Goal: Transaction & Acquisition: Purchase product/service

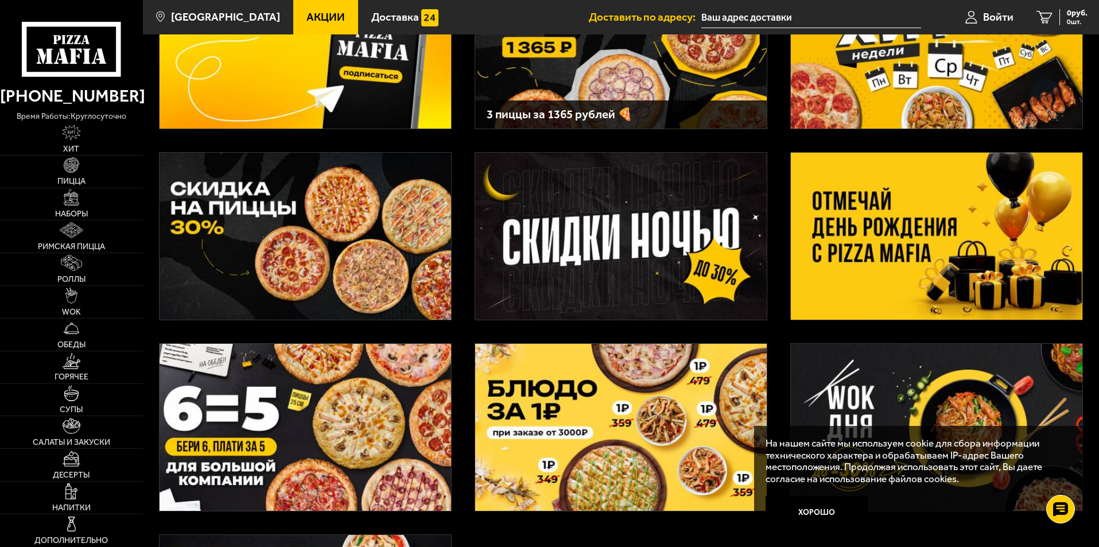
scroll to position [172, 0]
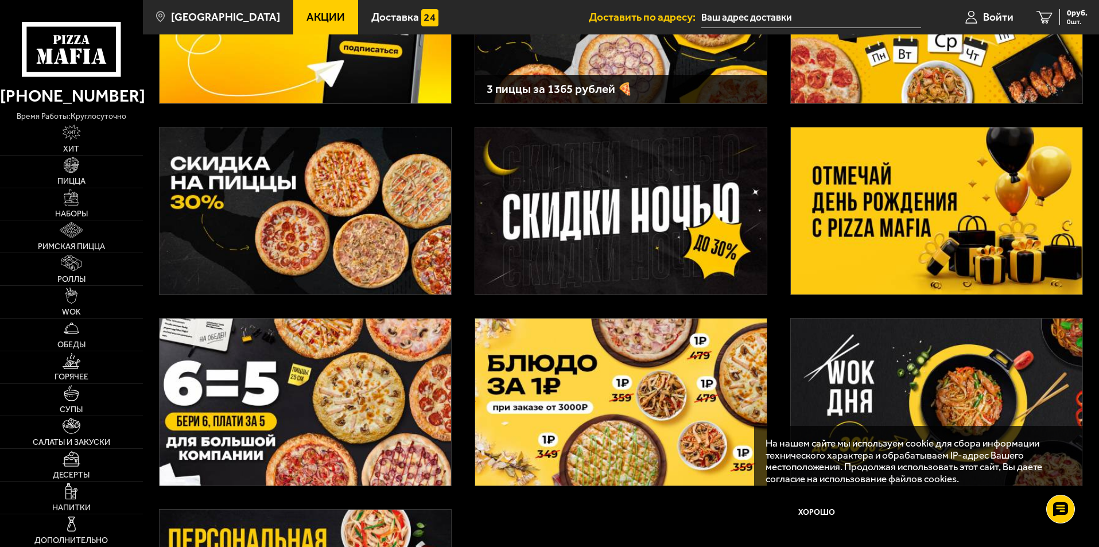
click at [968, 192] on img at bounding box center [937, 210] width 292 height 167
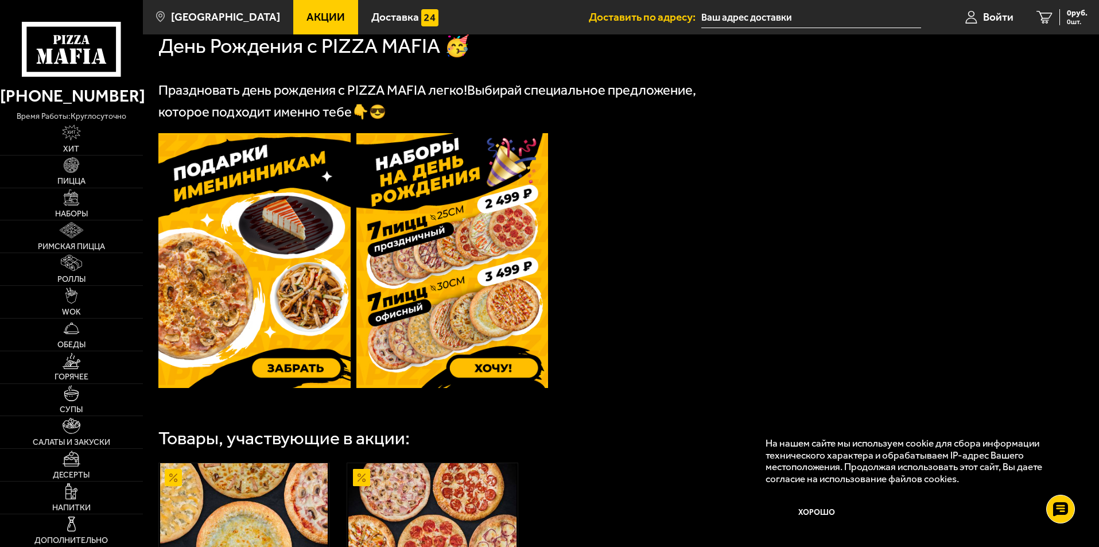
scroll to position [287, 0]
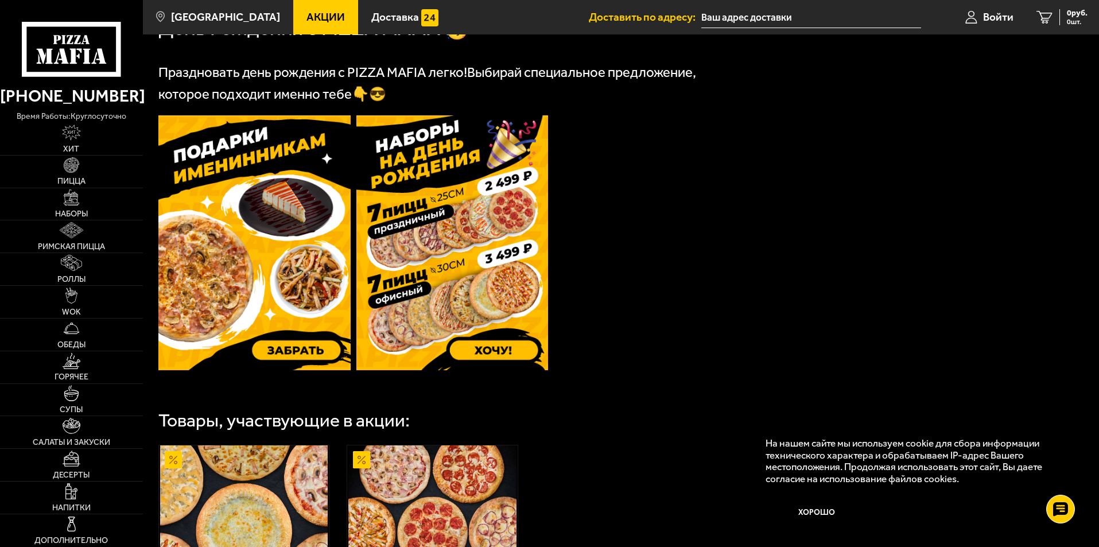
click at [463, 295] on img at bounding box center [452, 242] width 192 height 255
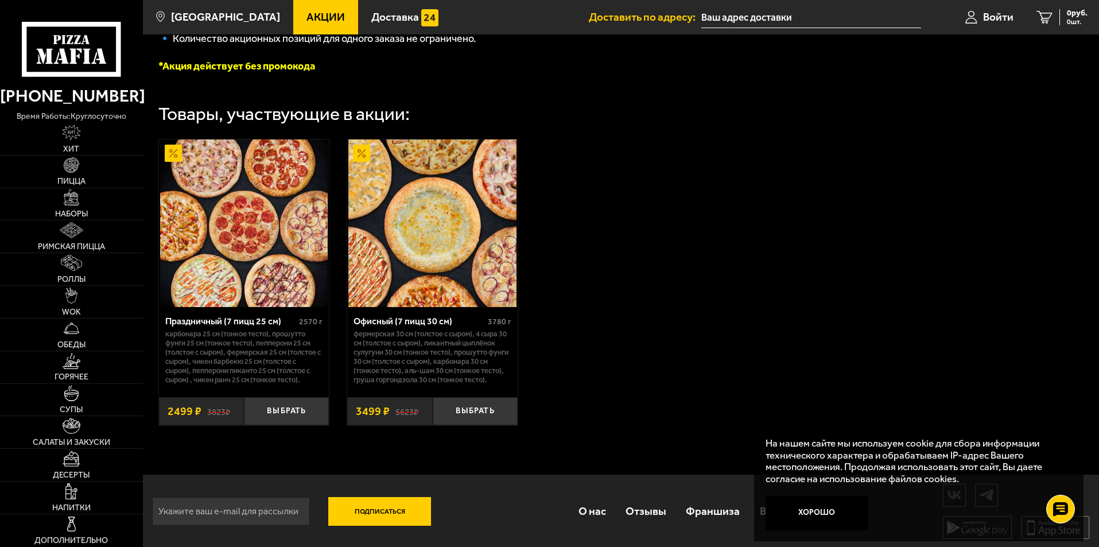
scroll to position [338, 0]
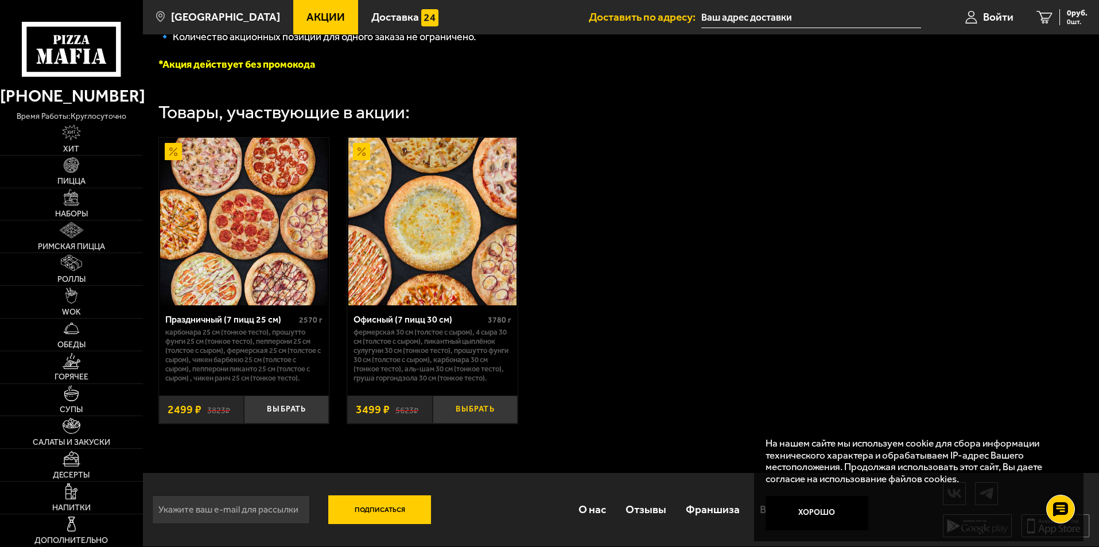
click at [464, 411] on button "Выбрать" at bounding box center [475, 410] width 85 height 28
click at [73, 168] on img at bounding box center [72, 165] width 16 height 16
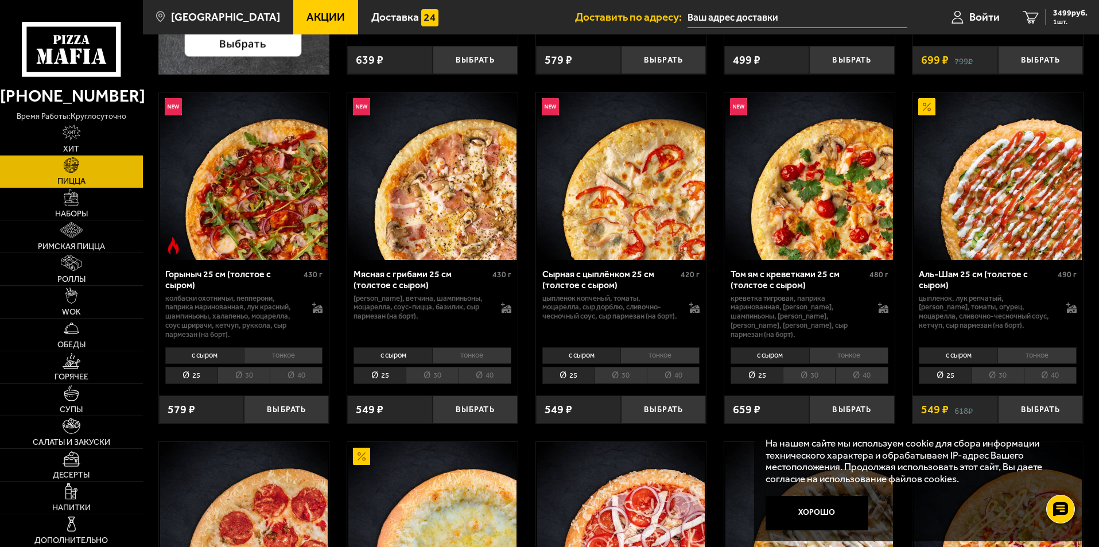
scroll to position [402, 0]
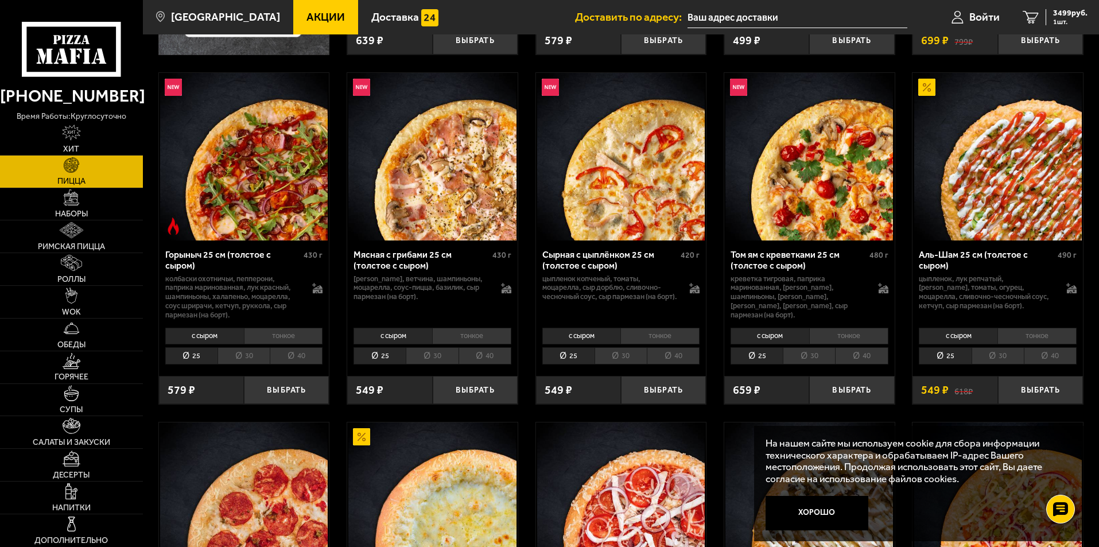
click at [995, 352] on li "30" at bounding box center [998, 356] width 52 height 18
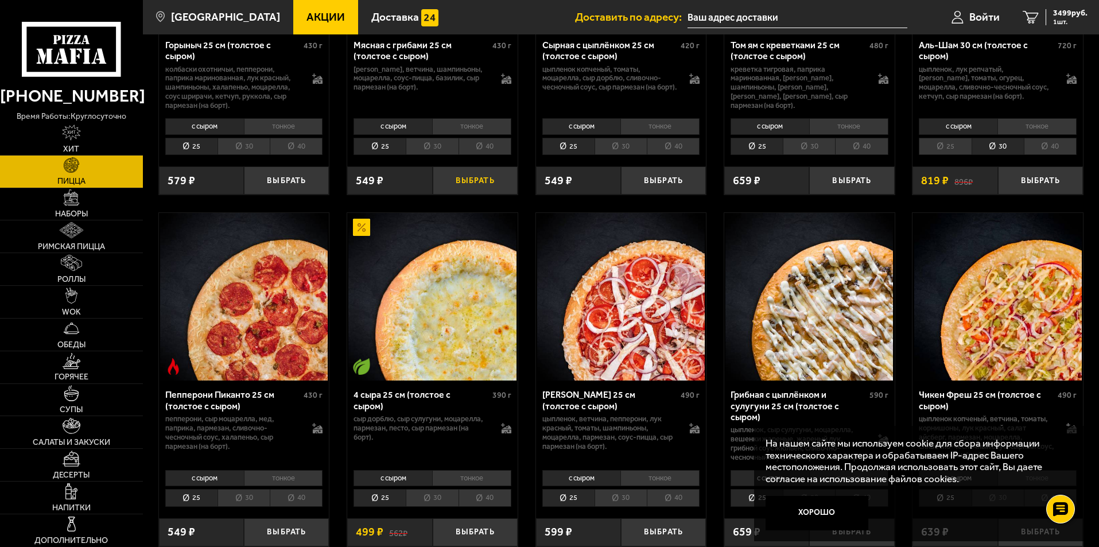
scroll to position [631, 0]
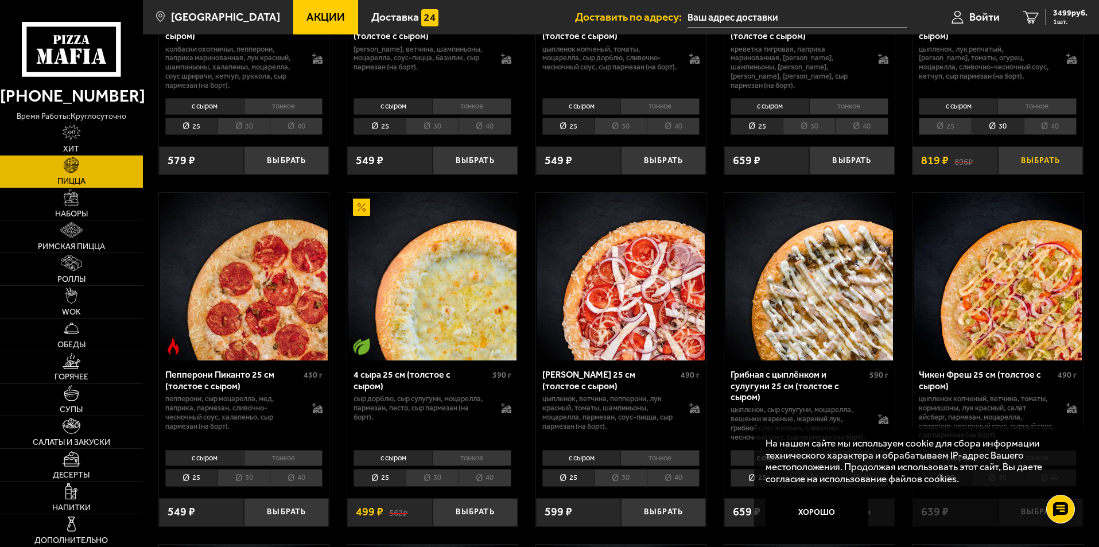
click at [1029, 162] on button "Выбрать" at bounding box center [1040, 160] width 85 height 28
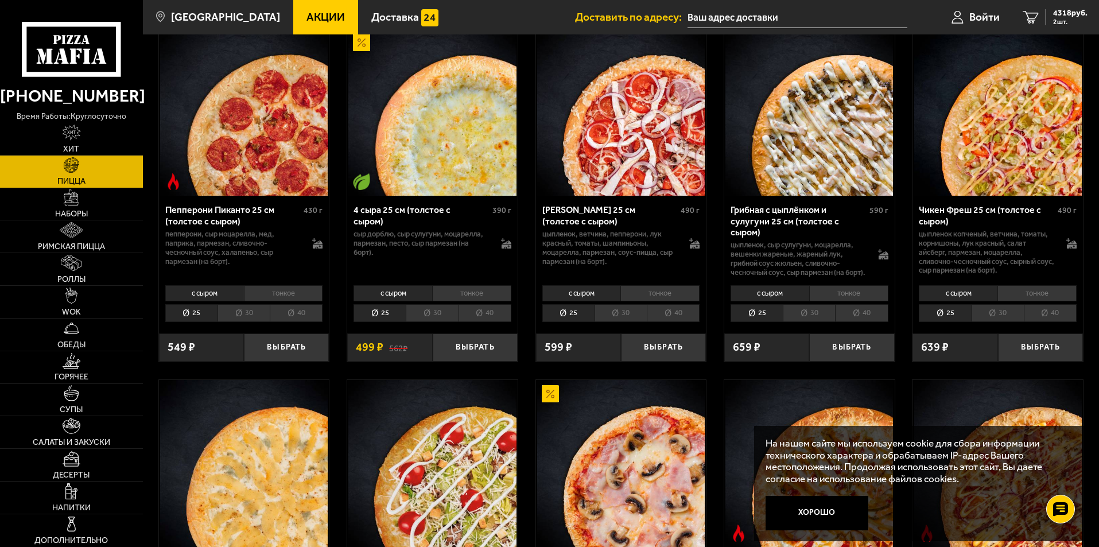
scroll to position [804, 0]
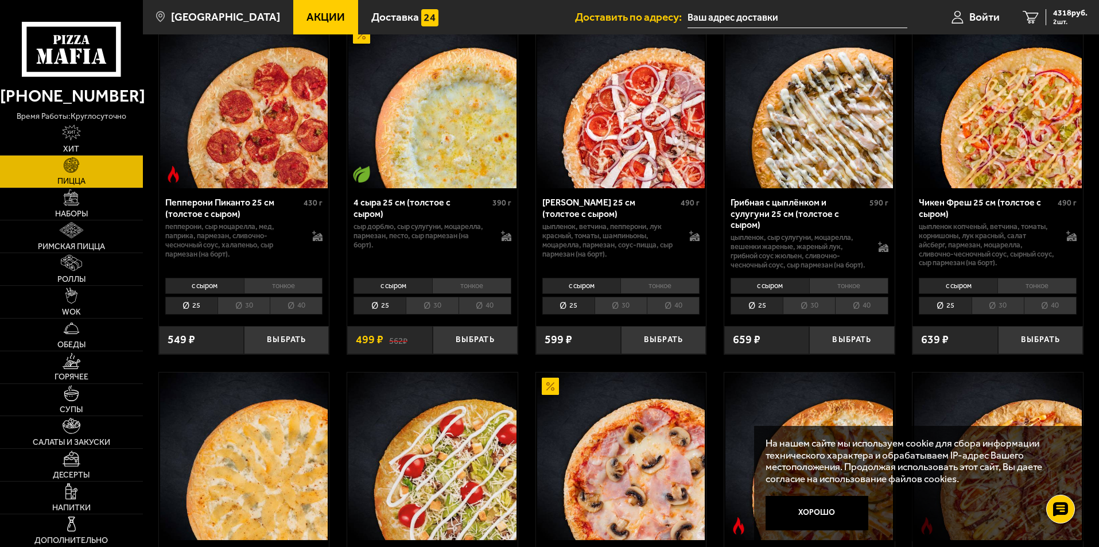
click at [998, 315] on li "30" at bounding box center [998, 306] width 52 height 18
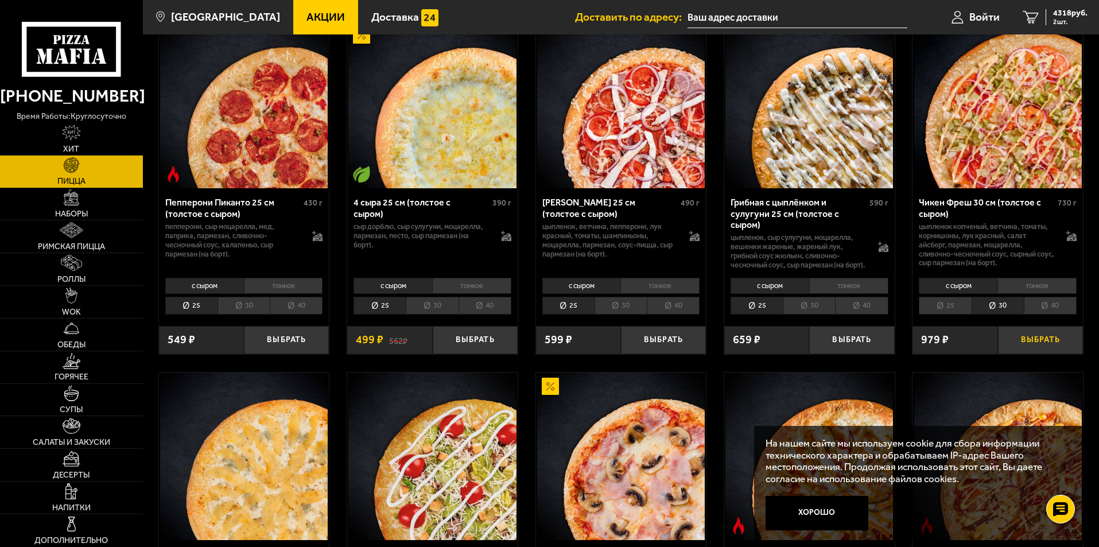
click at [1045, 352] on button "Выбрать" at bounding box center [1040, 340] width 85 height 28
click at [1064, 14] on span "5297 руб." at bounding box center [1070, 13] width 34 height 8
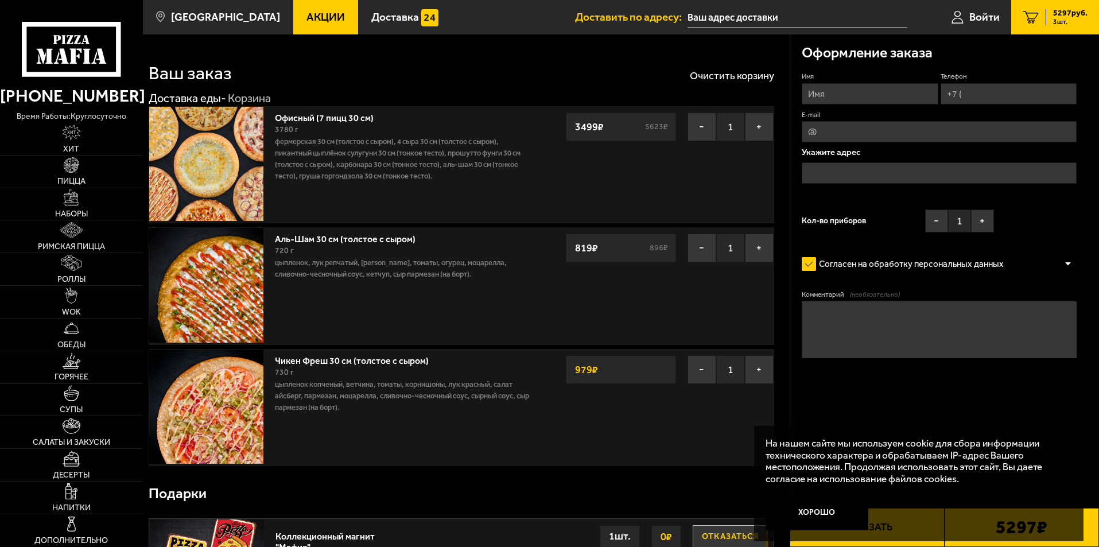
click at [887, 94] on input "Имя" at bounding box center [870, 93] width 136 height 21
type input "[PERSON_NAME]"
click at [1001, 90] on input "Телефон" at bounding box center [1009, 93] width 136 height 21
type input "[PHONE_NUMBER]"
click at [941, 83] on div at bounding box center [941, 83] width 0 height 0
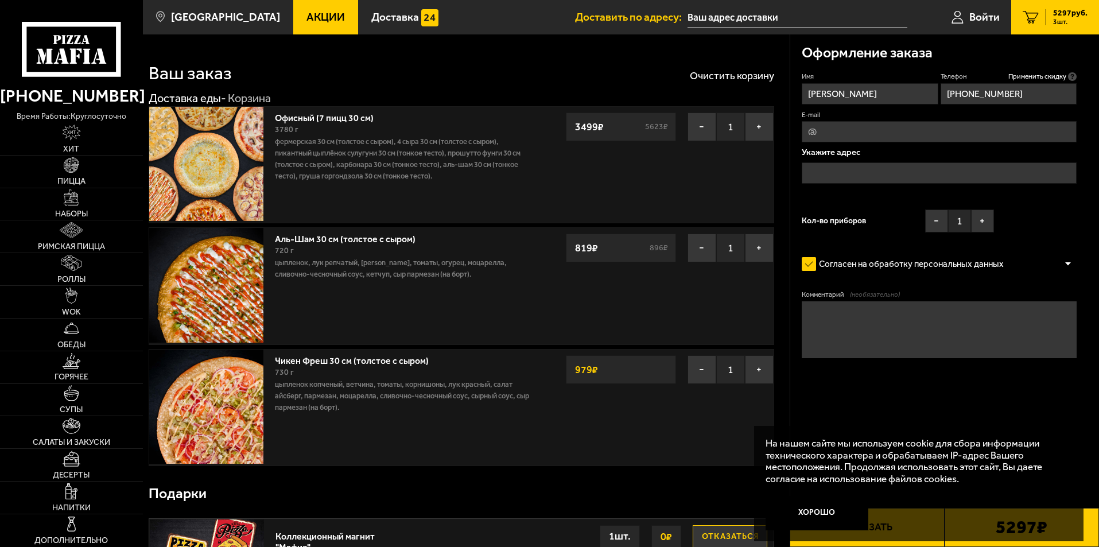
click at [620, 180] on div "Офисный (7 пицц 30 см) 3780 г Фермерская 30 см (толстое с сыром), 4 сыра 30 см …" at bounding box center [462, 164] width 626 height 117
click at [1073, 76] on icon at bounding box center [1072, 76] width 9 height 9
click at [1073, 83] on input "[PHONE_NUMBER]" at bounding box center [1009, 93] width 136 height 21
click at [1039, 74] on span "Применить скидку" at bounding box center [1038, 77] width 58 height 10
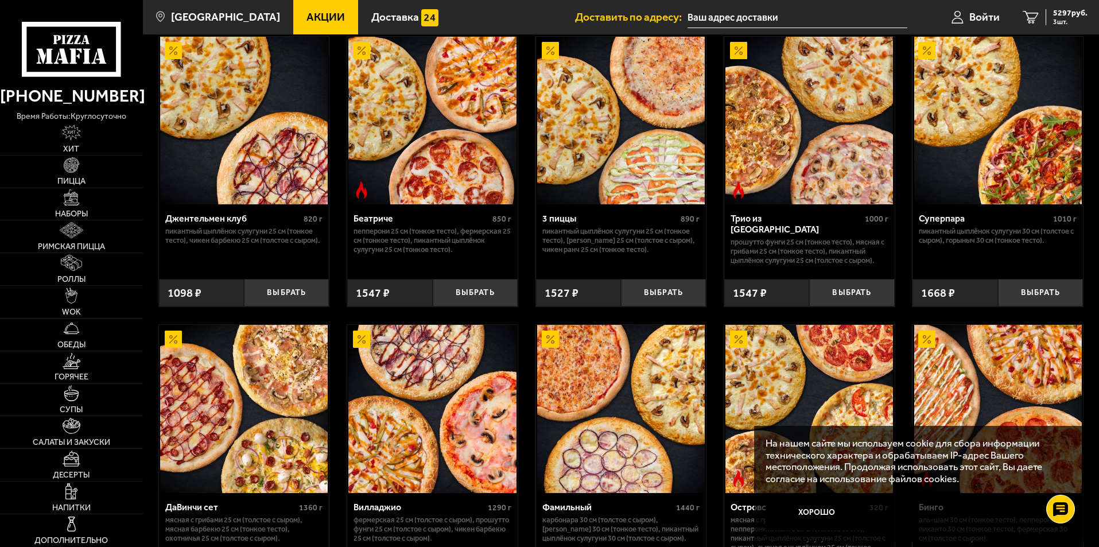
scroll to position [573, 0]
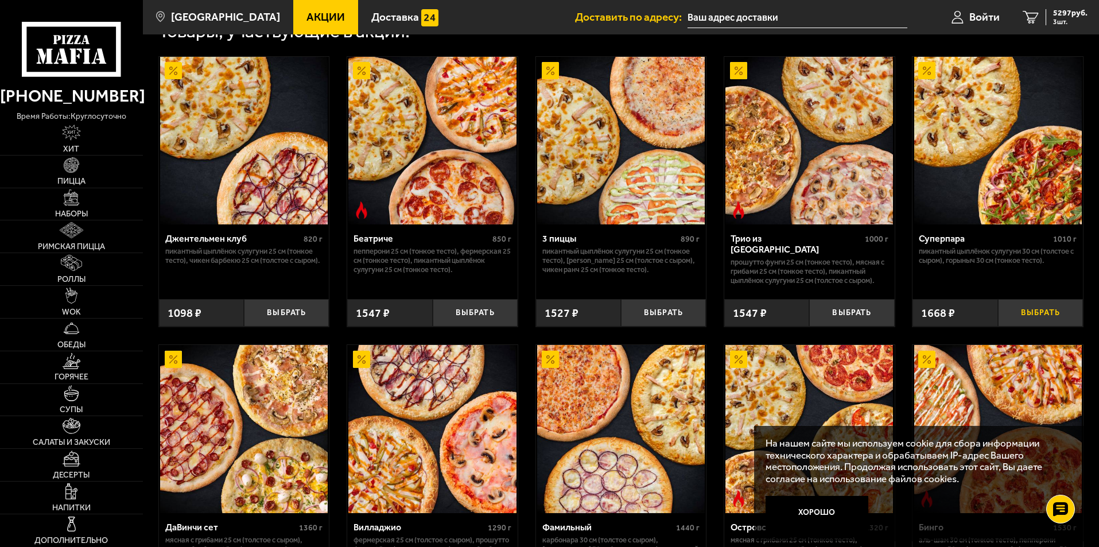
click at [1027, 327] on button "Выбрать" at bounding box center [1040, 313] width 85 height 28
click at [1057, 15] on span "6965 руб." at bounding box center [1070, 13] width 34 height 8
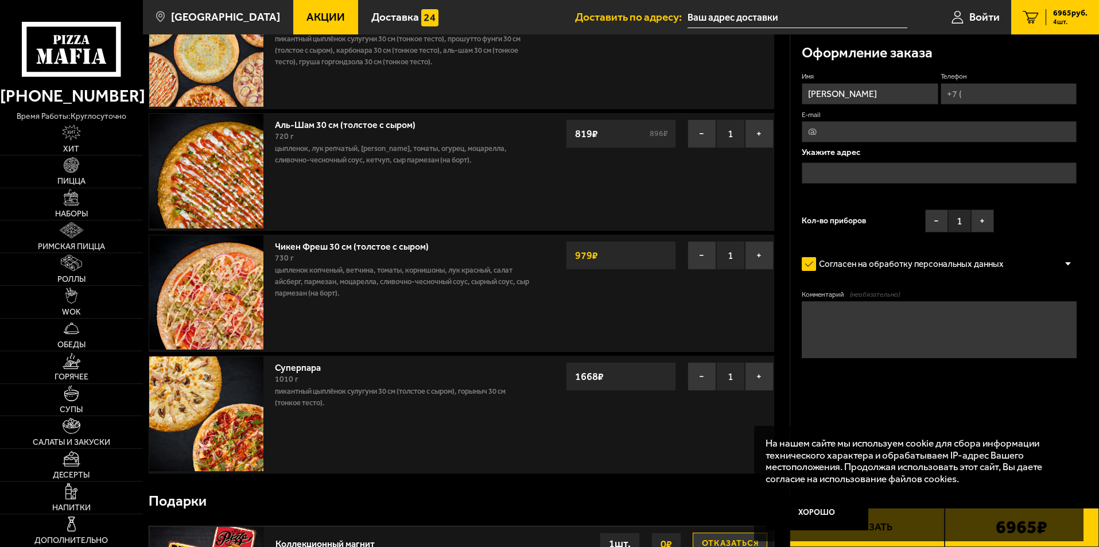
scroll to position [115, 0]
click at [700, 376] on button "−" at bounding box center [702, 376] width 29 height 29
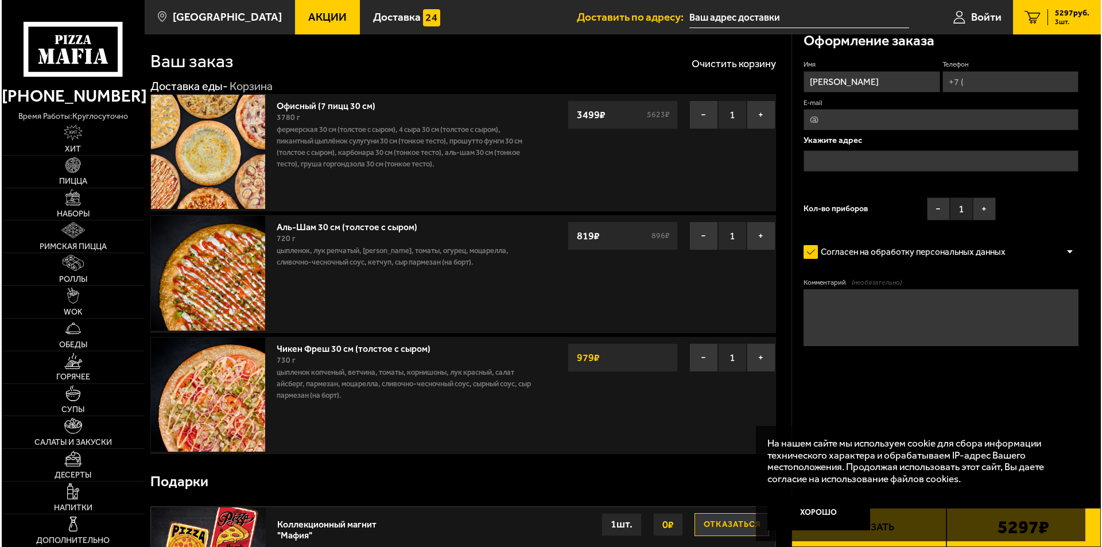
scroll to position [0, 0]
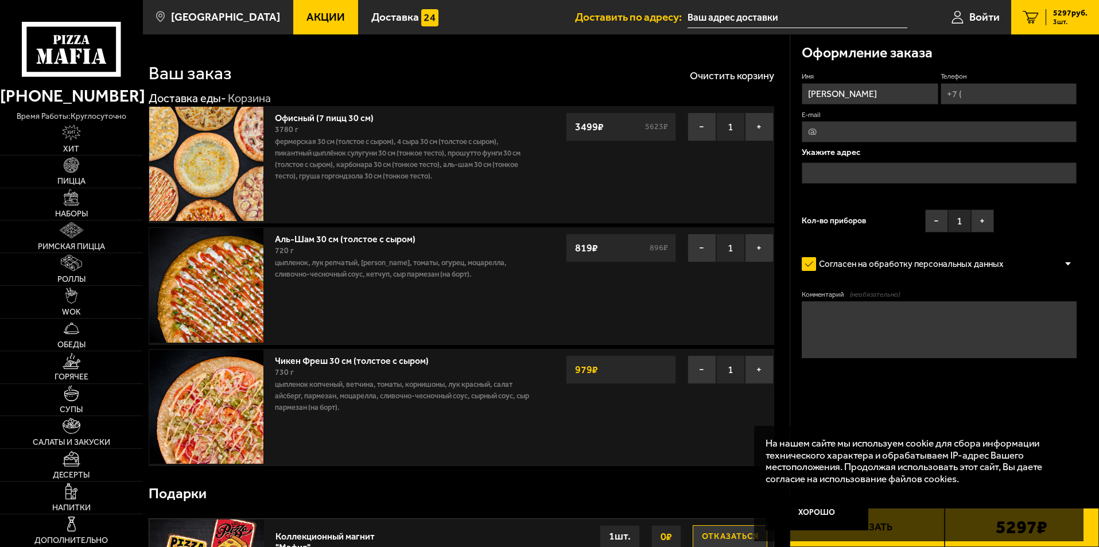
click at [837, 130] on input "E-mail" at bounding box center [939, 131] width 275 height 21
click at [802, 121] on div at bounding box center [802, 121] width 0 height 0
click at [857, 168] on input "text" at bounding box center [939, 172] width 275 height 21
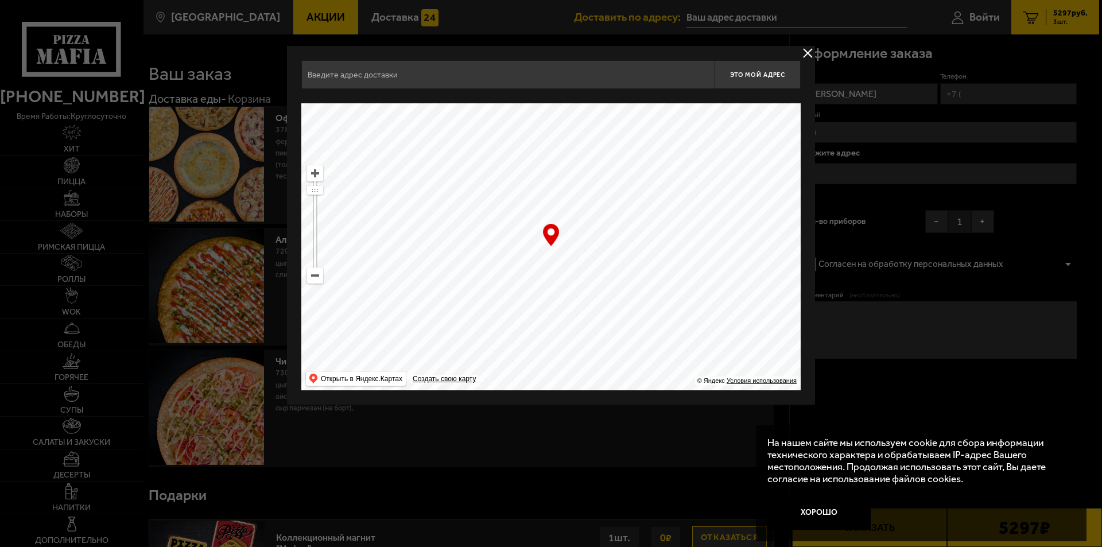
click at [315, 278] on ymaps at bounding box center [315, 275] width 15 height 15
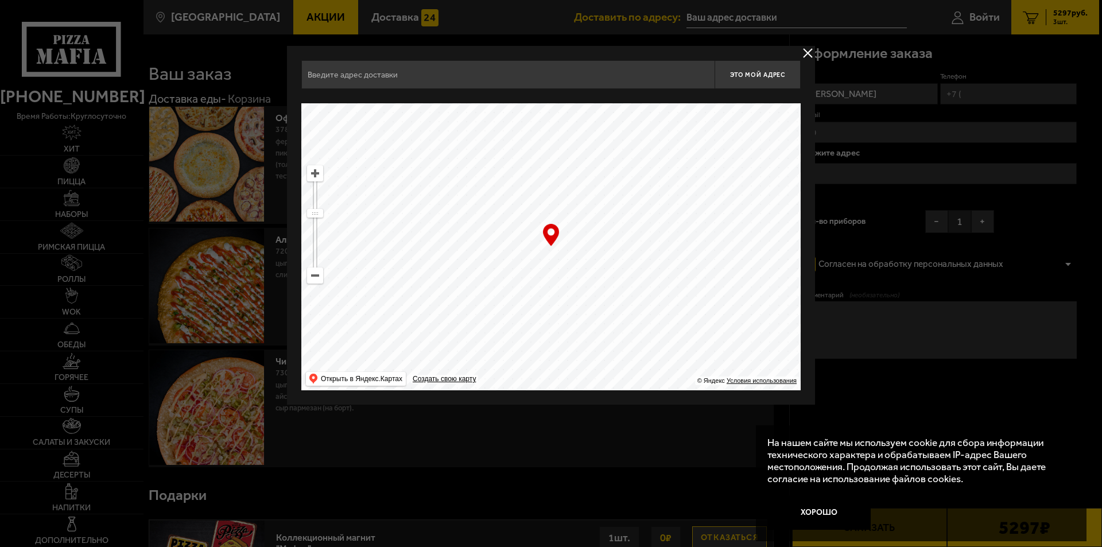
drag, startPoint x: 623, startPoint y: 309, endPoint x: 583, endPoint y: 142, distance: 172.0
click at [583, 142] on ymaps at bounding box center [550, 246] width 499 height 287
click at [317, 277] on ymaps at bounding box center [315, 275] width 15 height 15
drag, startPoint x: 627, startPoint y: 290, endPoint x: 593, endPoint y: 226, distance: 72.4
click at [593, 226] on ymaps at bounding box center [550, 246] width 499 height 287
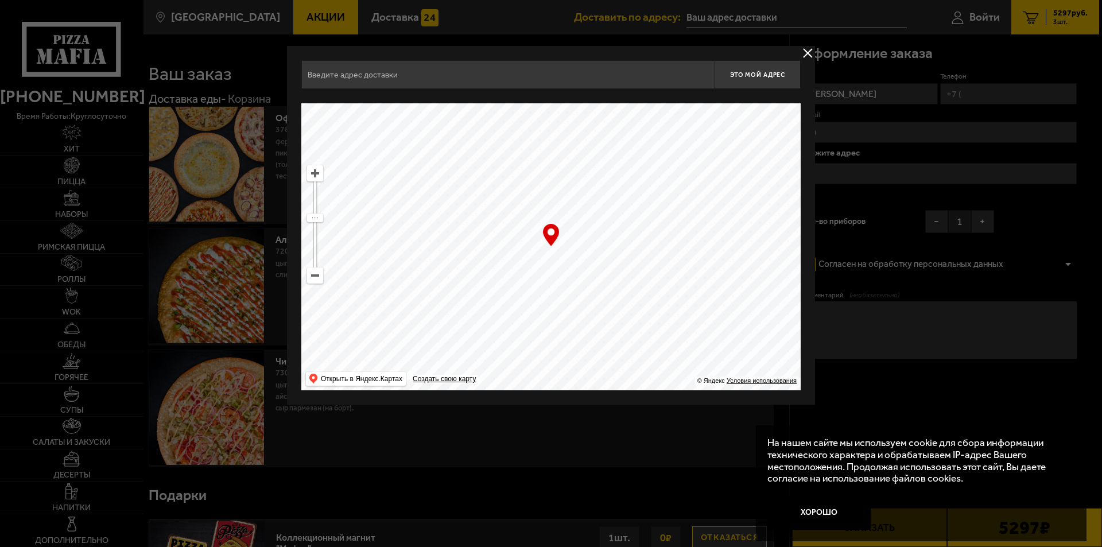
click at [316, 173] on ymaps at bounding box center [315, 173] width 15 height 15
drag, startPoint x: 634, startPoint y: 231, endPoint x: 634, endPoint y: 251, distance: 20.1
click at [634, 251] on ymaps at bounding box center [550, 246] width 499 height 287
type input "Пушкинский район, посёлок Шушары, территория Славянка, Полоцкая улица, 5"
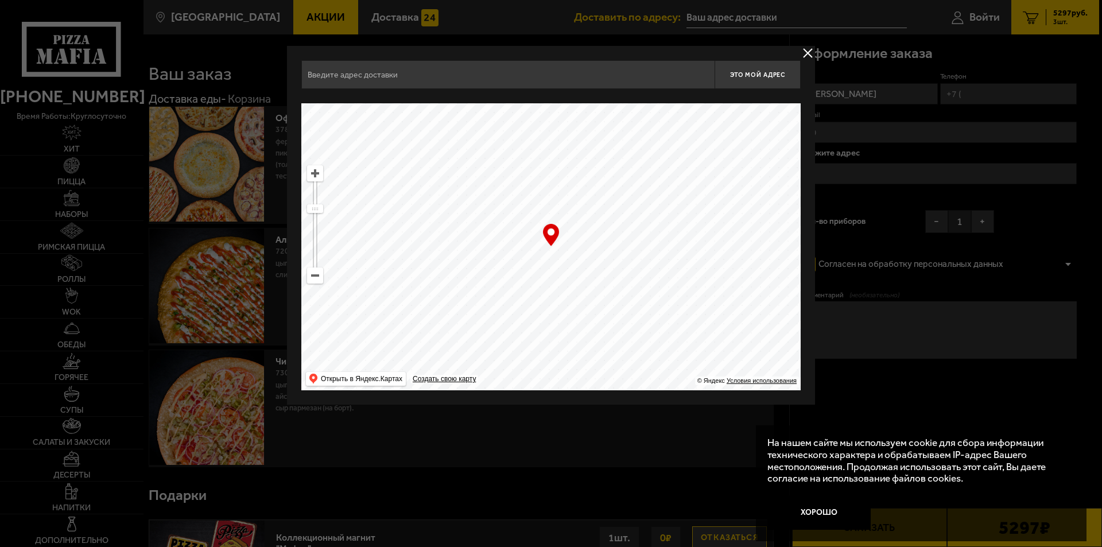
type input "Пушкинский район, посёлок Шушары, территория Славянка, Полоцкая улица, 5"
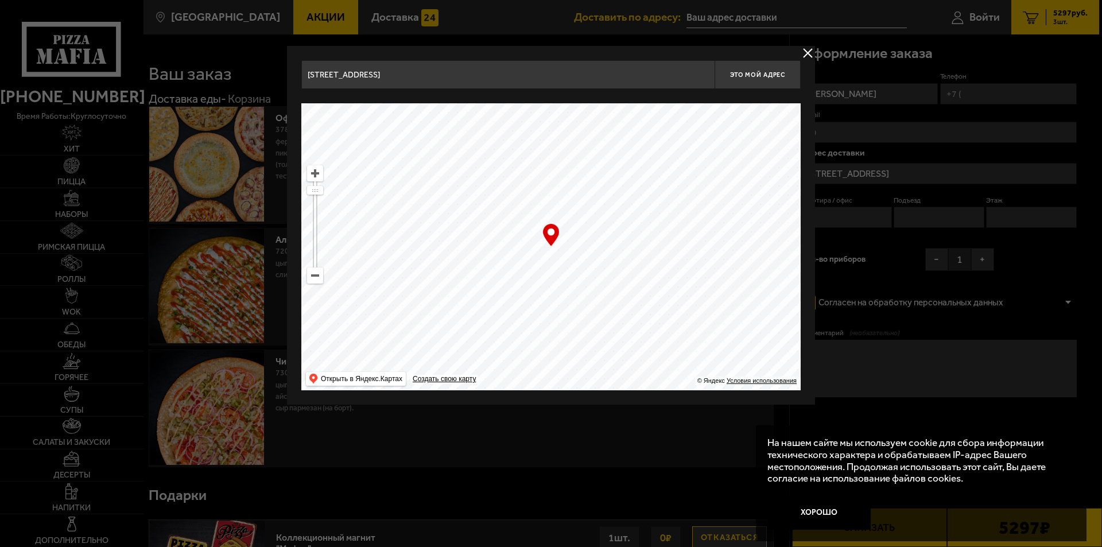
click at [313, 276] on ymaps at bounding box center [315, 275] width 15 height 15
drag, startPoint x: 597, startPoint y: 147, endPoint x: 645, endPoint y: 278, distance: 139.3
click at [645, 278] on ymaps at bounding box center [550, 246] width 499 height 287
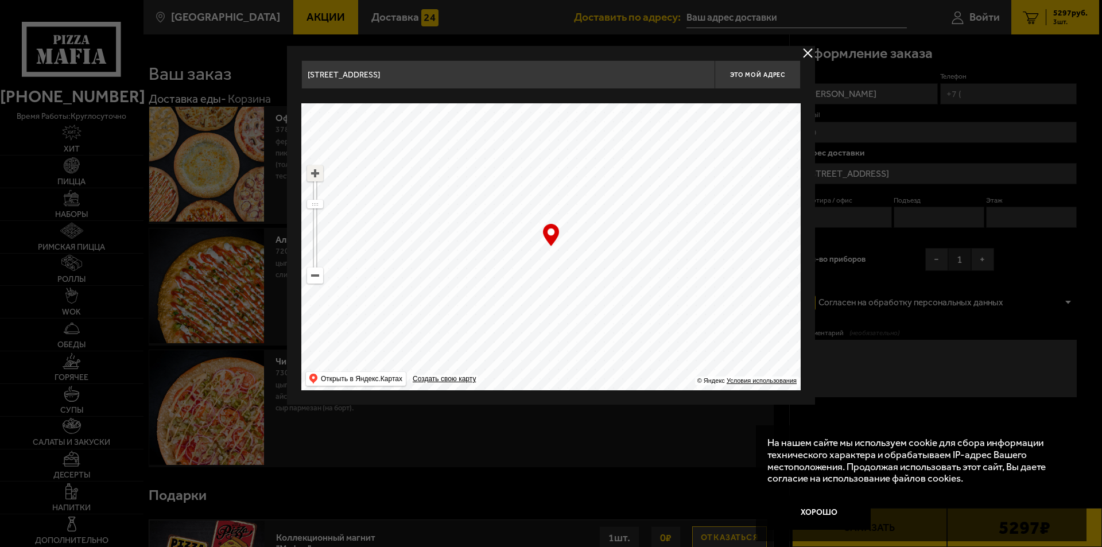
click at [317, 173] on ymaps at bounding box center [315, 173] width 15 height 15
drag, startPoint x: 624, startPoint y: 205, endPoint x: 609, endPoint y: 261, distance: 57.6
click at [609, 261] on ymaps at bounding box center [550, 246] width 499 height 287
click at [315, 175] on ymaps at bounding box center [315, 173] width 15 height 15
drag, startPoint x: 679, startPoint y: 247, endPoint x: 511, endPoint y: 292, distance: 173.5
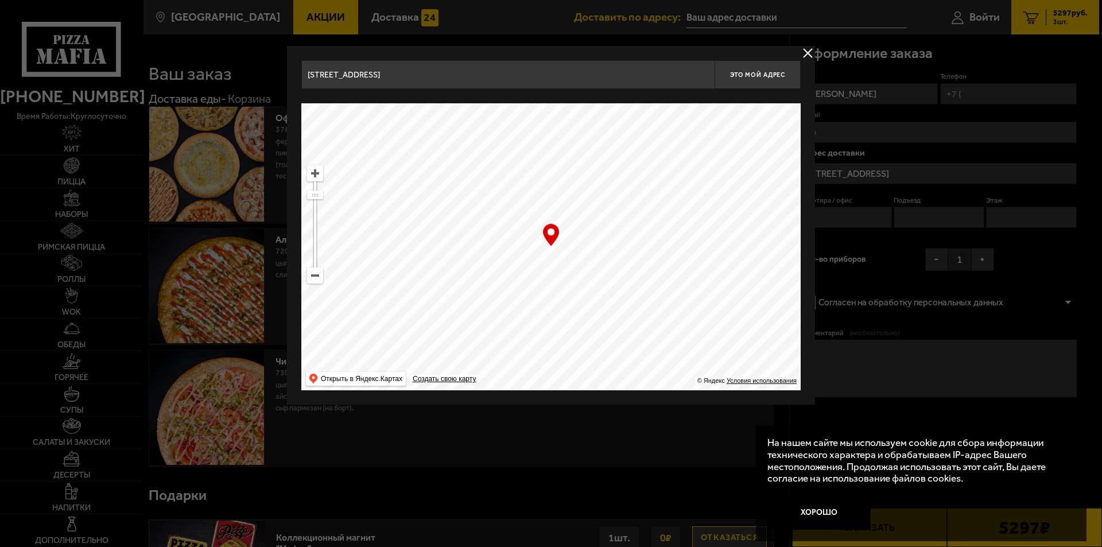
click at [511, 292] on ymaps at bounding box center [550, 246] width 499 height 287
click at [313, 170] on ymaps at bounding box center [315, 173] width 15 height 15
drag, startPoint x: 672, startPoint y: 252, endPoint x: 599, endPoint y: 157, distance: 120.0
click at [599, 157] on ymaps at bounding box center [550, 246] width 499 height 287
type input "Пушкинский район, посёлок Шушары, Московское шоссе, 246Ж"
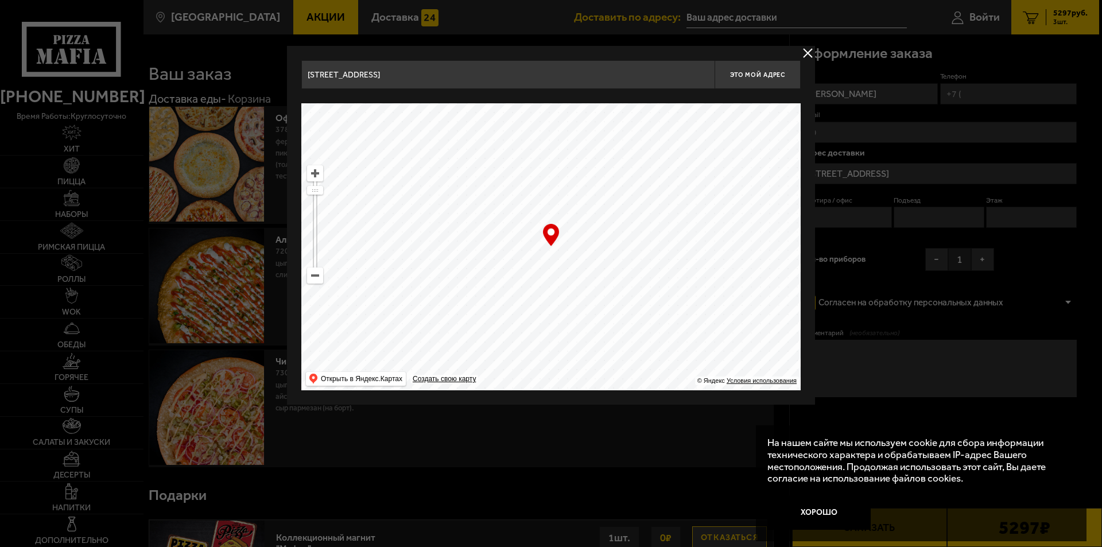
type input "Пушкинский район, посёлок Шушары, Московское шоссе, 246Ж"
drag, startPoint x: 733, startPoint y: 259, endPoint x: 658, endPoint y: 288, distance: 80.0
click at [658, 288] on ymaps at bounding box center [550, 246] width 499 height 287
type input "Пушкинский район, посёлок Шушары, Московское шоссе, 235Б"
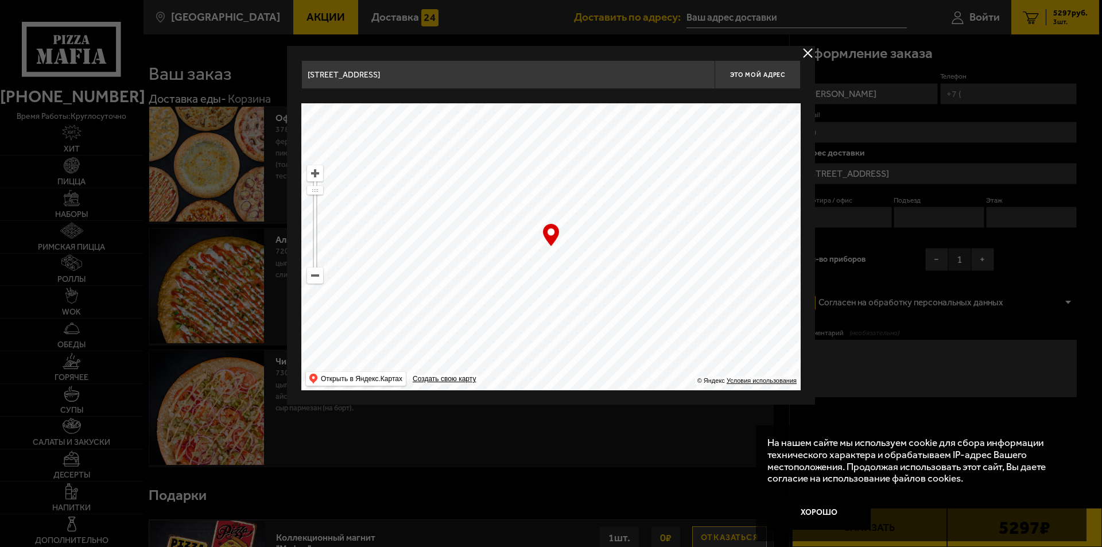
click at [714, 239] on ymaps at bounding box center [550, 246] width 499 height 287
click at [714, 240] on ymaps at bounding box center [550, 246] width 499 height 287
drag, startPoint x: 551, startPoint y: 235, endPoint x: 690, endPoint y: 240, distance: 139.6
click at [690, 240] on div "… © Яндекс Условия использования Открыть в Яндекс.Картах Создать свою карту" at bounding box center [550, 246] width 499 height 287
click at [715, 239] on ymaps at bounding box center [550, 246] width 499 height 287
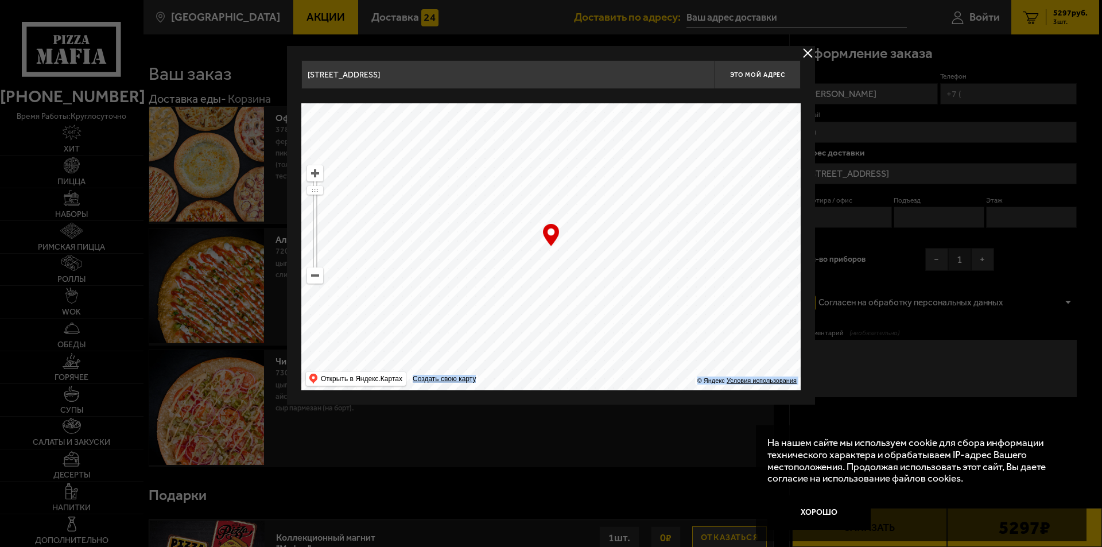
click at [715, 239] on ymaps at bounding box center [550, 246] width 499 height 287
click at [545, 242] on div "… © Яндекс Условия использования Открыть в Яндекс.Картах Создать свою карту" at bounding box center [550, 246] width 499 height 287
click at [546, 238] on div "… © Яндекс Условия использования Открыть в Яндекс.Картах Создать свою карту" at bounding box center [550, 246] width 499 height 287
click at [764, 75] on span "Это мой адрес" at bounding box center [757, 74] width 55 height 7
